Goal: Task Accomplishment & Management: Manage account settings

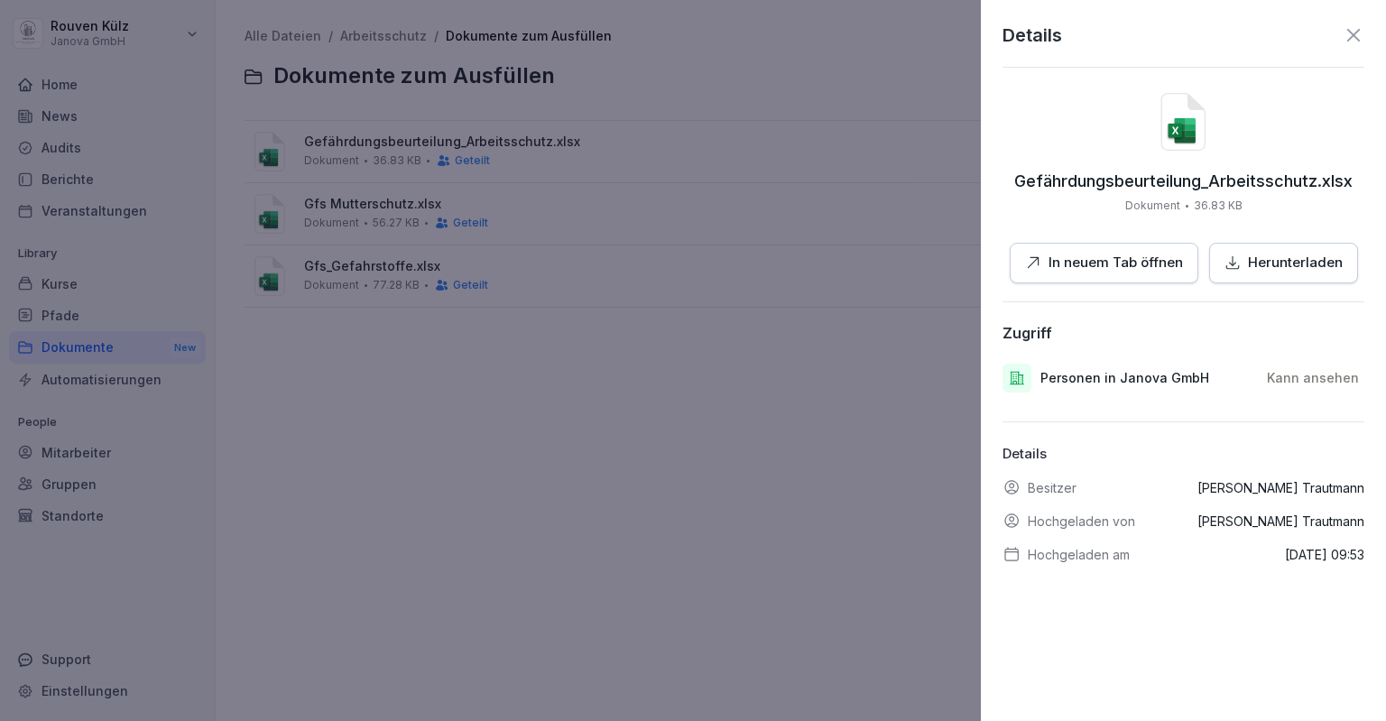
click at [1342, 35] on icon at bounding box center [1353, 35] width 22 height 22
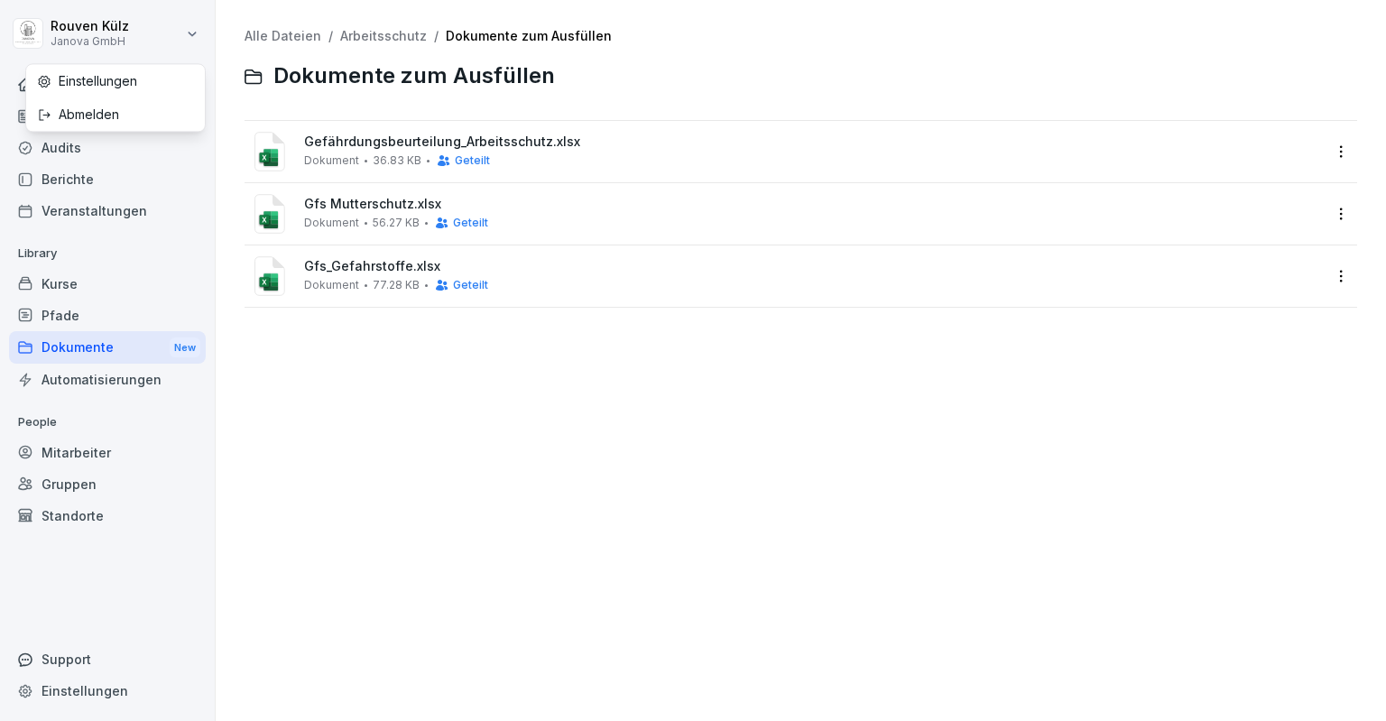
click at [112, 31] on html "[PERSON_NAME] Janova GmbH Home News Audits Berichte Veranstaltungen Library Kur…" at bounding box center [693, 360] width 1386 height 721
click at [149, 29] on html "[PERSON_NAME] Janova GmbH Home News Audits Berichte Veranstaltungen Library Kur…" at bounding box center [693, 360] width 1386 height 721
click at [101, 687] on html "[PERSON_NAME] Janova GmbH Home News Audits Berichte Veranstaltungen Library Kur…" at bounding box center [693, 360] width 1386 height 721
click at [101, 687] on div "Einstellungen" at bounding box center [107, 691] width 197 height 32
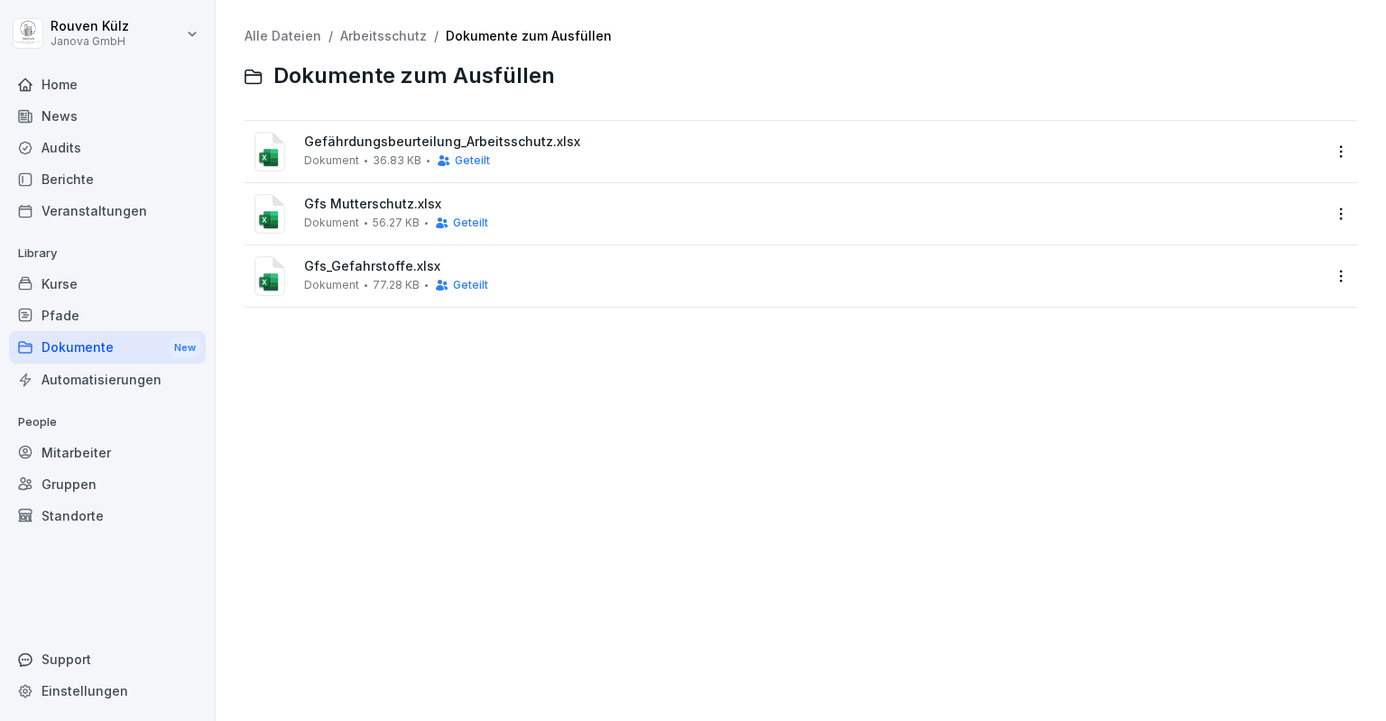
select select "**"
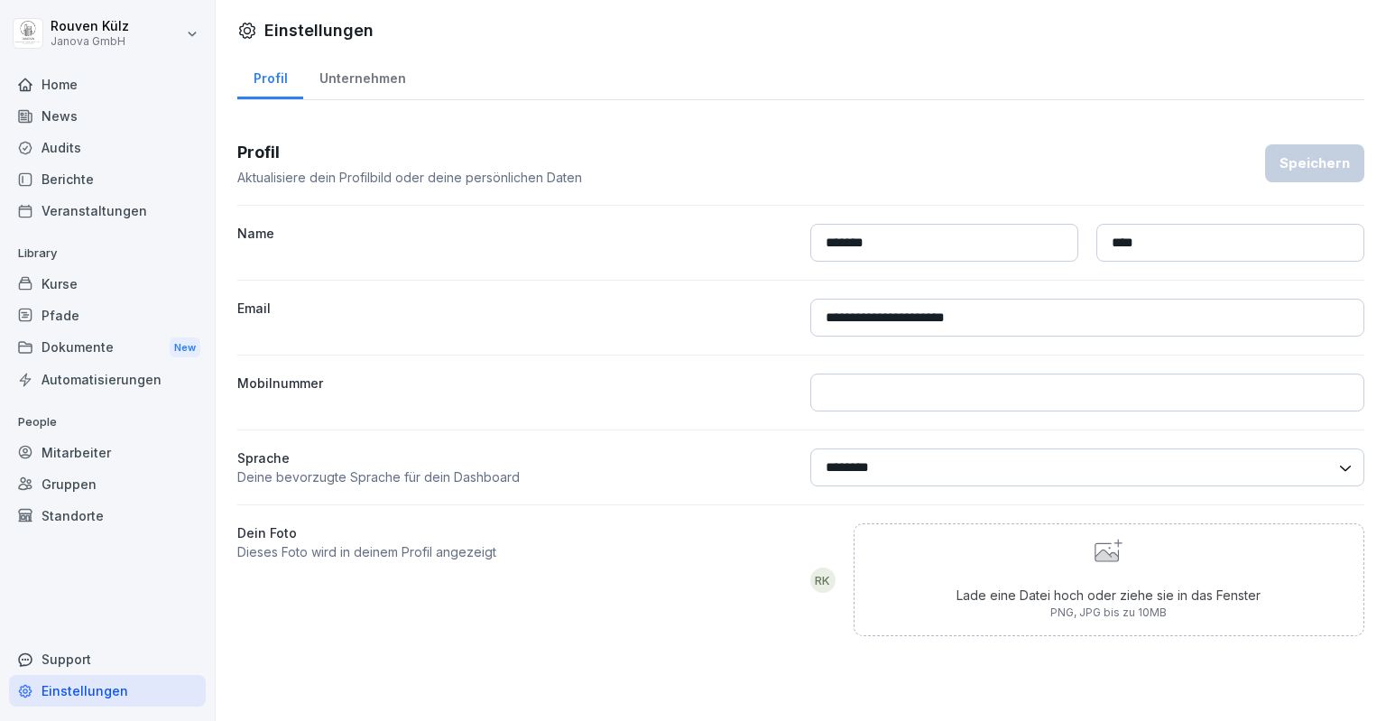
click at [366, 60] on div "Unternehmen" at bounding box center [362, 76] width 118 height 46
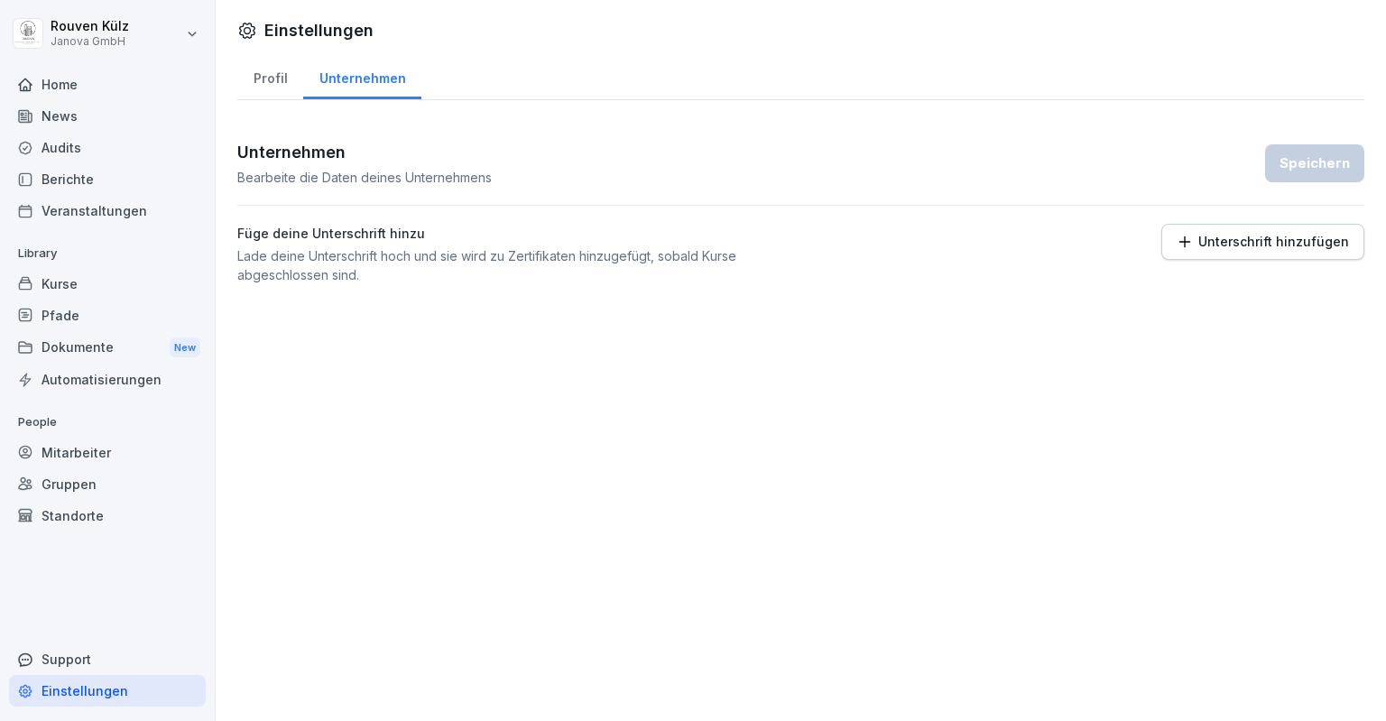
click at [278, 75] on div "Profil" at bounding box center [270, 76] width 66 height 46
select select "**"
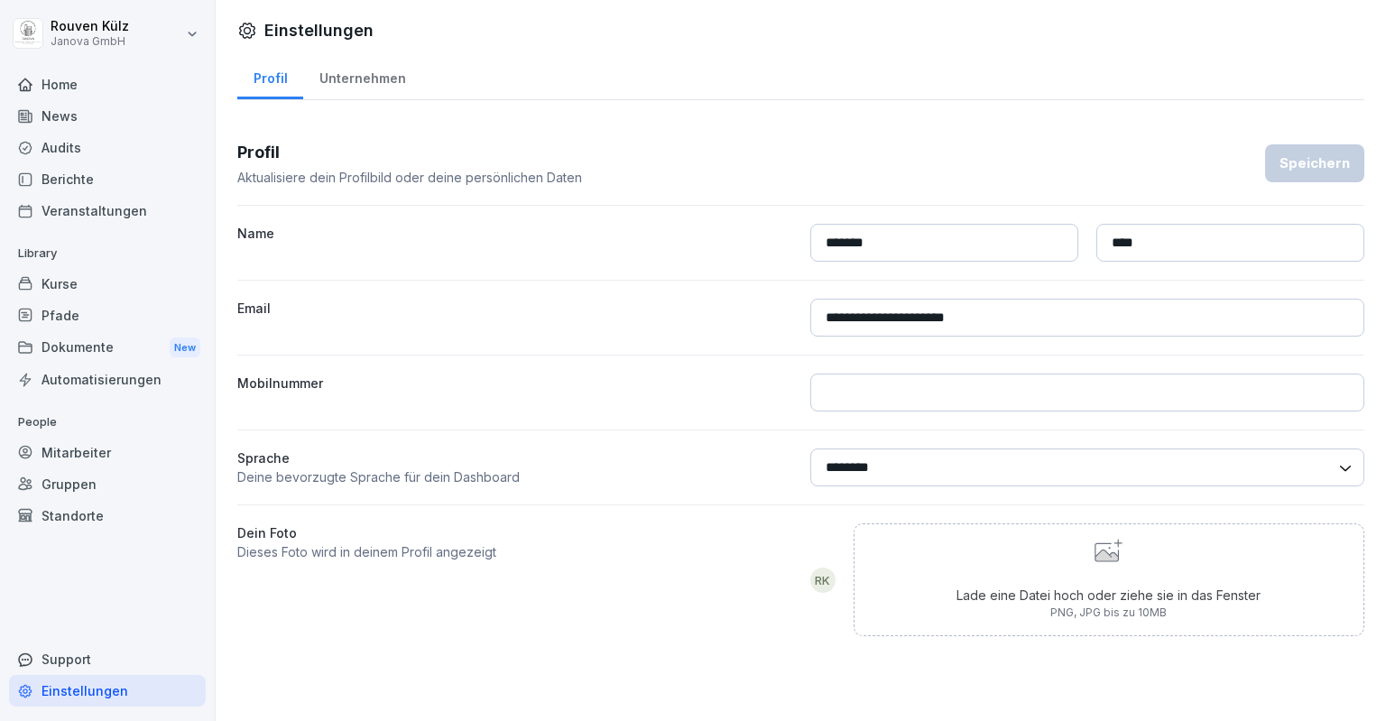
click at [51, 450] on div "Mitarbeiter" at bounding box center [107, 453] width 197 height 32
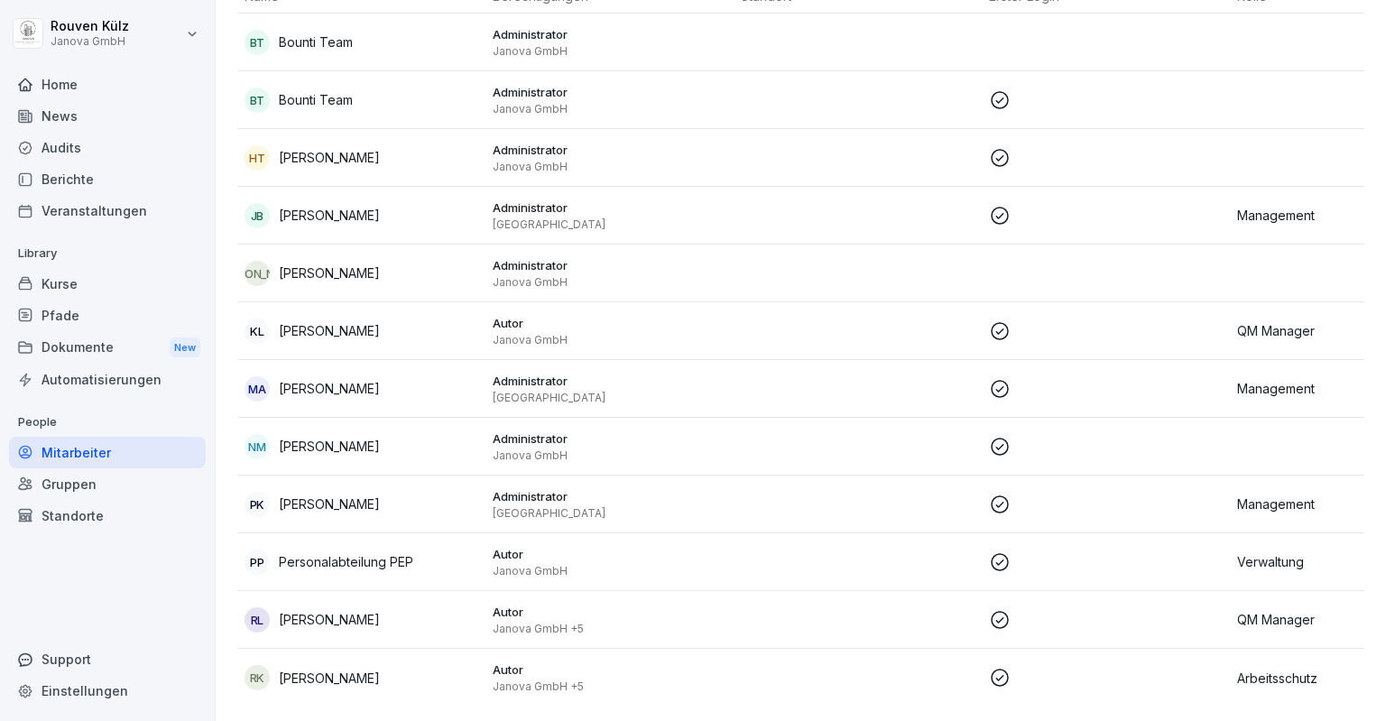
scroll to position [209, 0]
click at [83, 497] on div "Gruppen" at bounding box center [107, 484] width 197 height 32
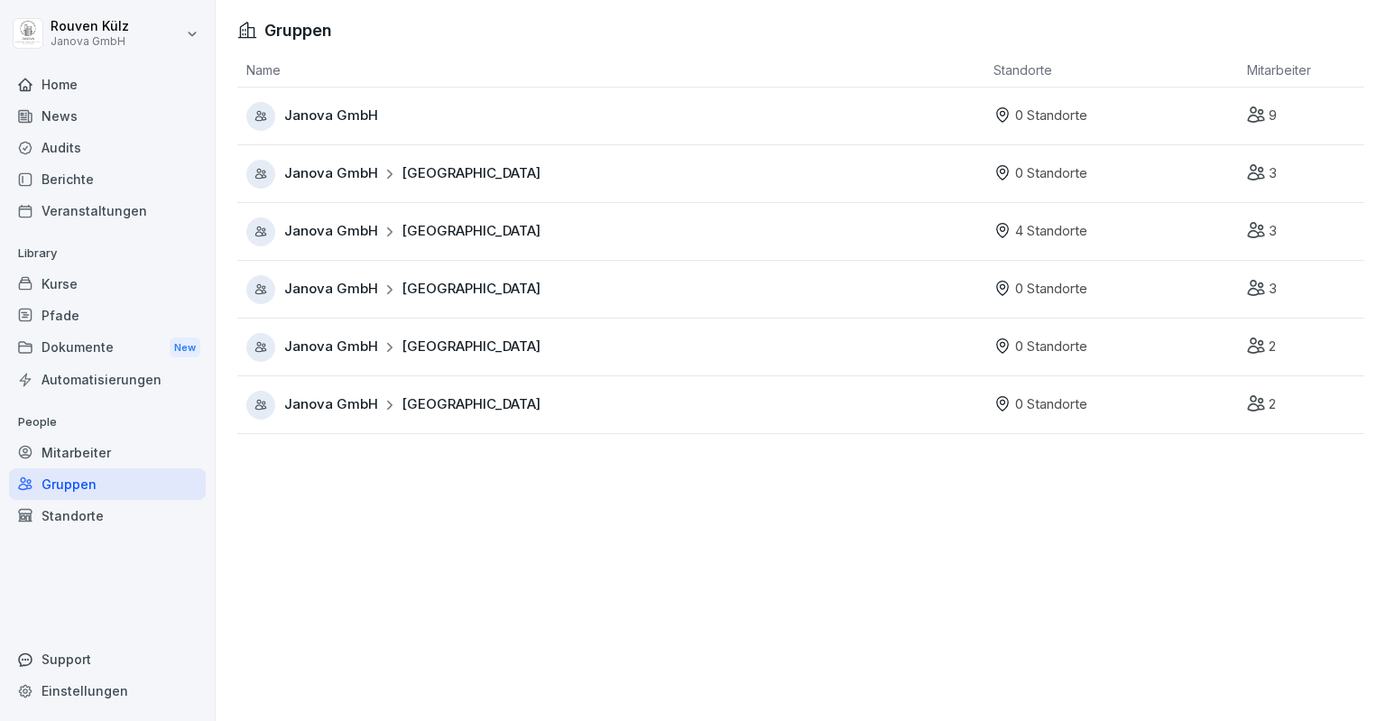
drag, startPoint x: 509, startPoint y: 573, endPoint x: 931, endPoint y: 583, distance: 422.3
click at [931, 583] on div "Gruppen Name Standorte Mitarbeiter Janova GmbH 0 Standorte 9 Janova GmbH [GEOGR…" at bounding box center [801, 360] width 1170 height 721
